Goal: Find contact information: Find contact information

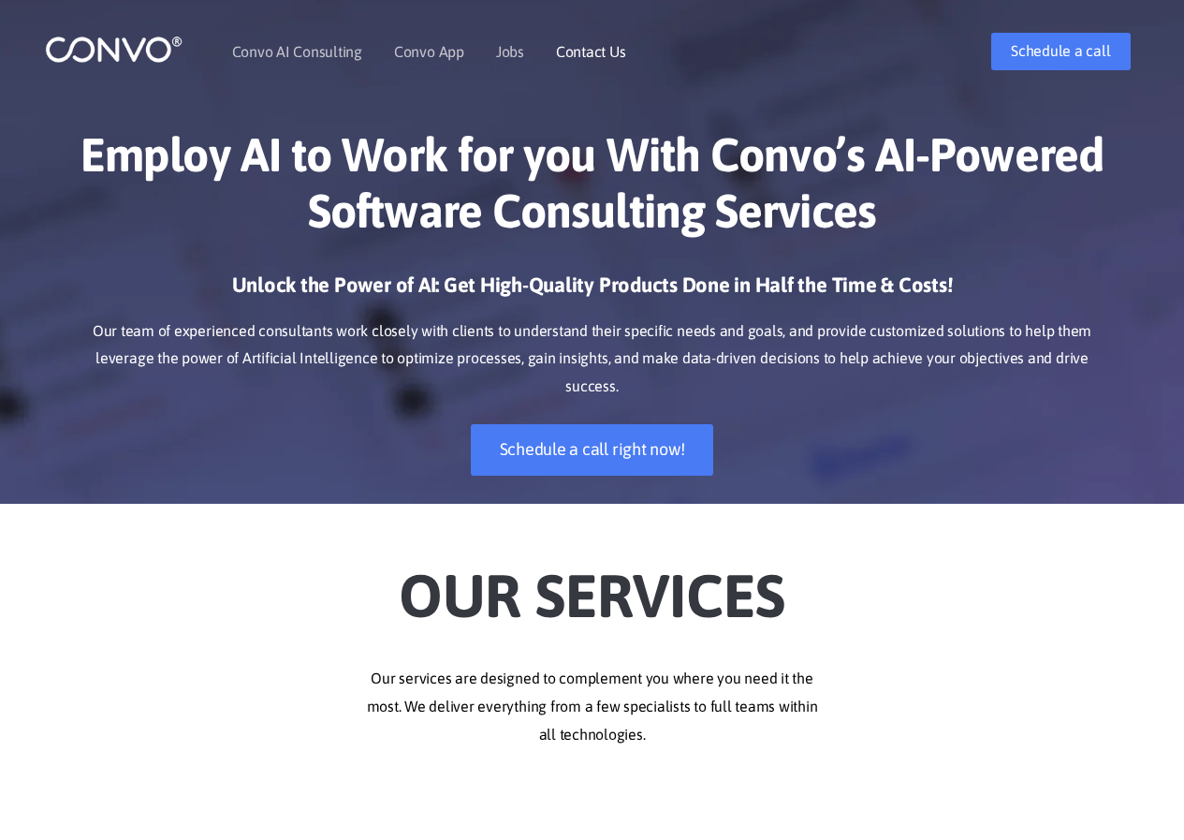
click at [600, 45] on link "Contact Us" at bounding box center [591, 51] width 70 height 15
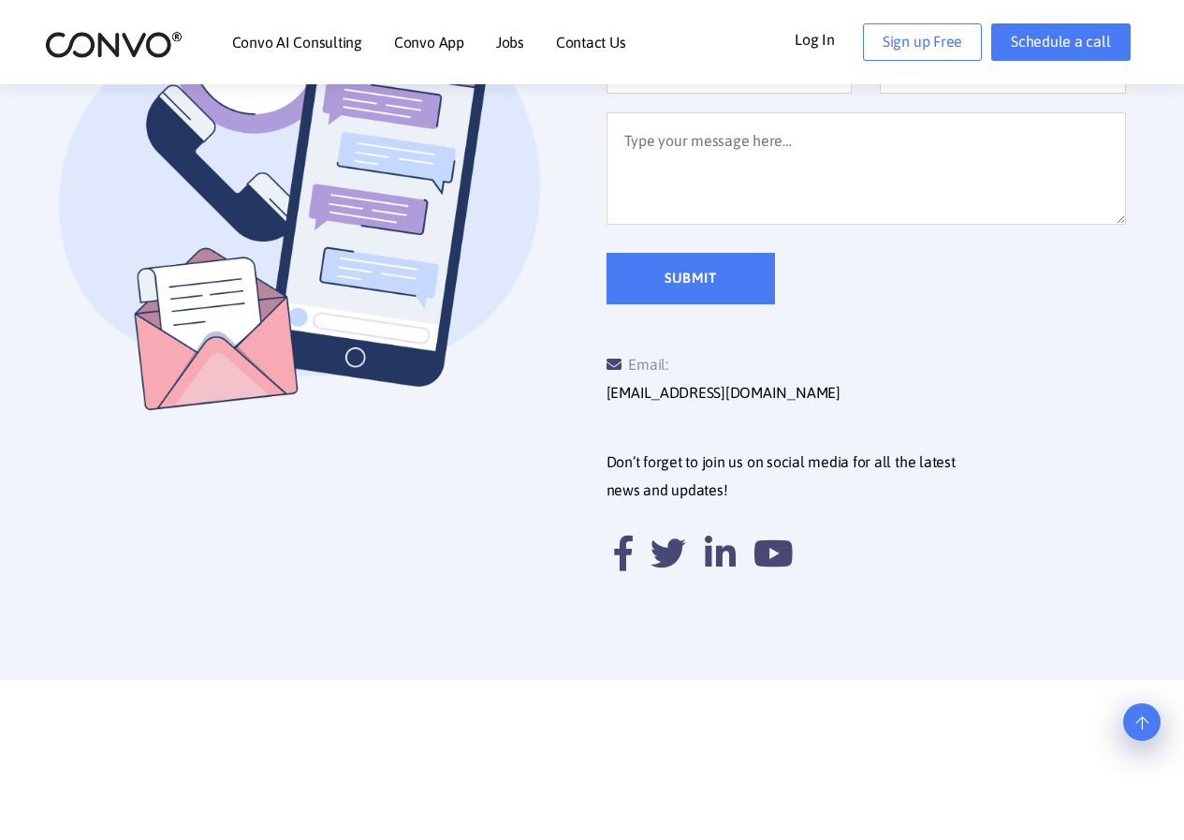
scroll to position [655, 0]
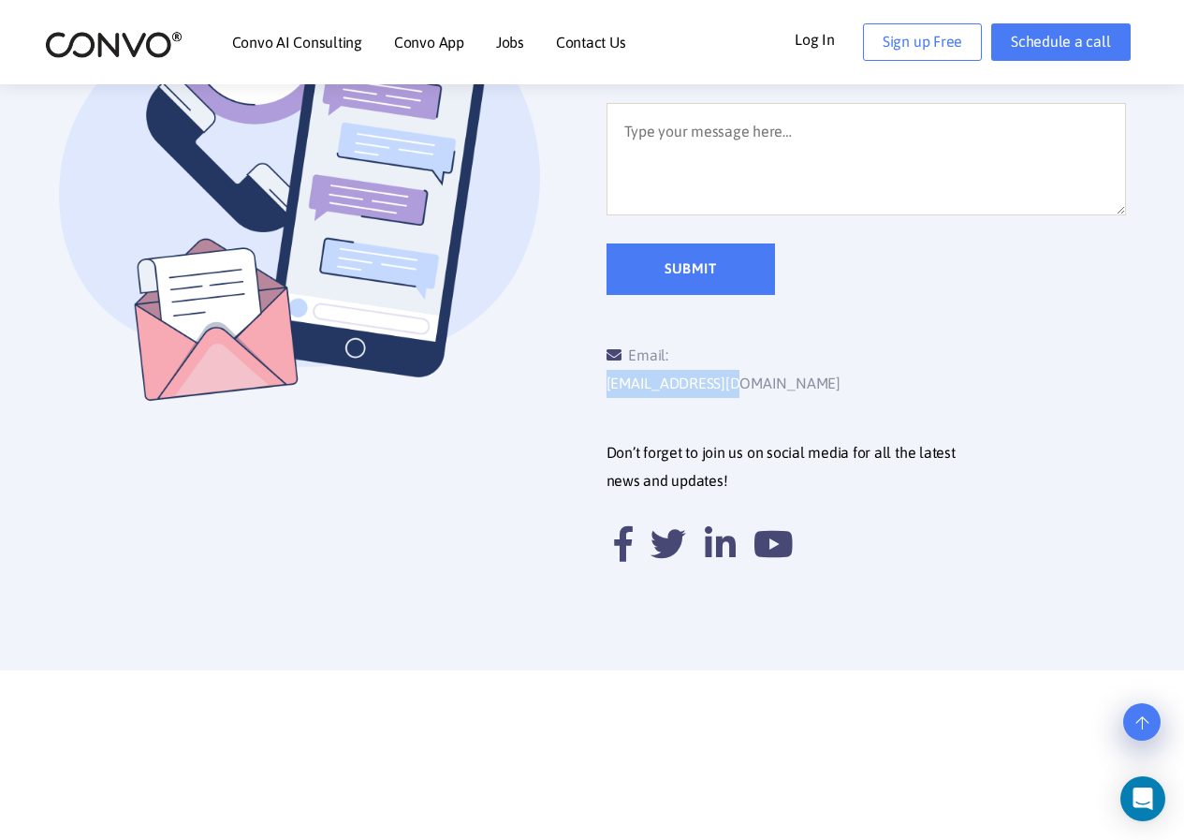
drag, startPoint x: 813, startPoint y: 356, endPoint x: 676, endPoint y: 353, distance: 137.6
click at [676, 353] on div "Email: [EMAIL_ADDRESS][DOMAIN_NAME]" at bounding box center [737, 370] width 260 height 56
copy link "[EMAIL_ADDRESS][DOMAIN_NAME]"
